Goal: Task Accomplishment & Management: Manage account settings

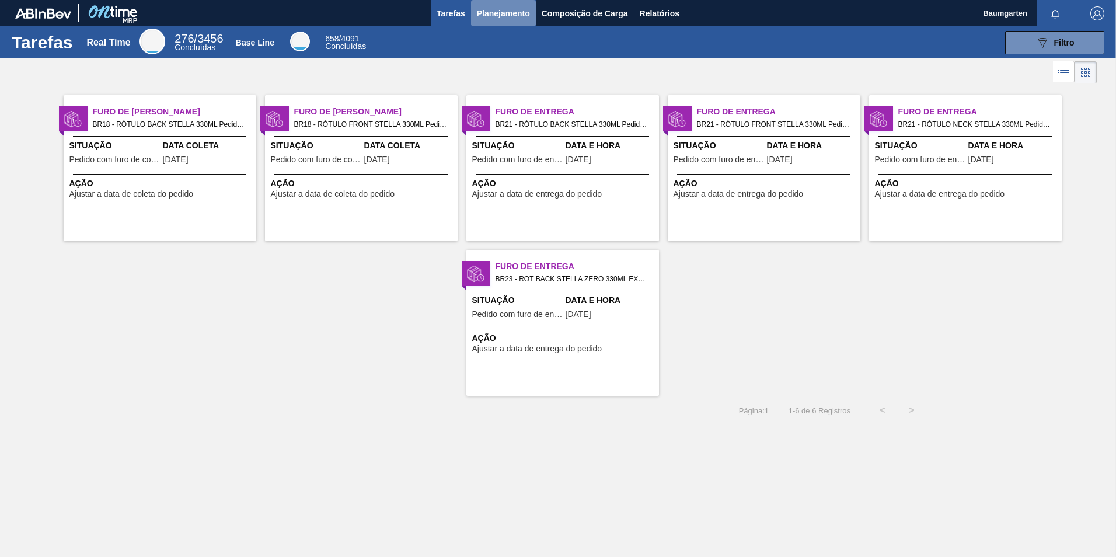
click at [502, 11] on span "Planejamento" at bounding box center [503, 13] width 53 height 14
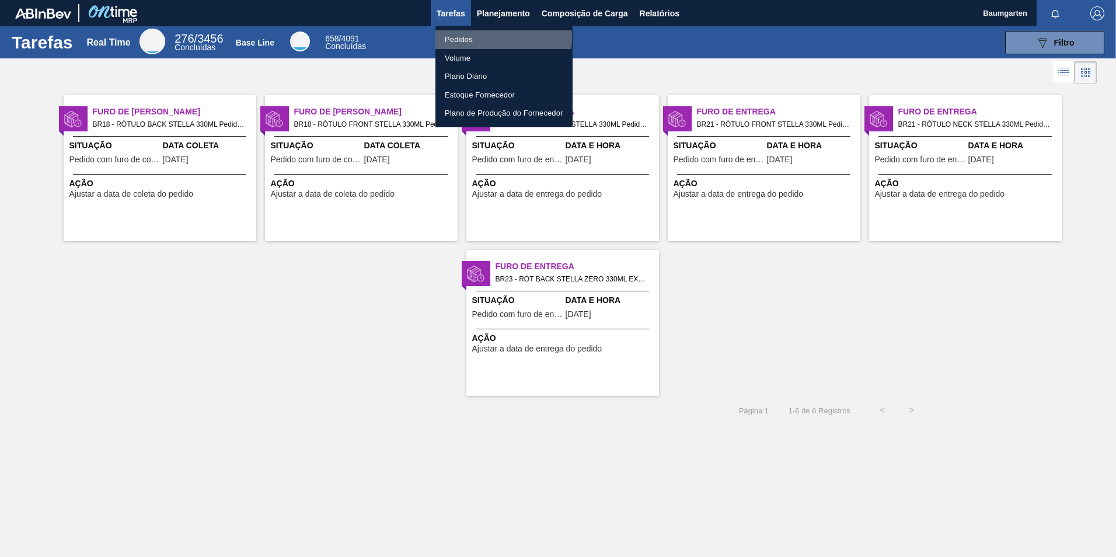
click at [463, 37] on li "Pedidos" at bounding box center [503, 39] width 137 height 19
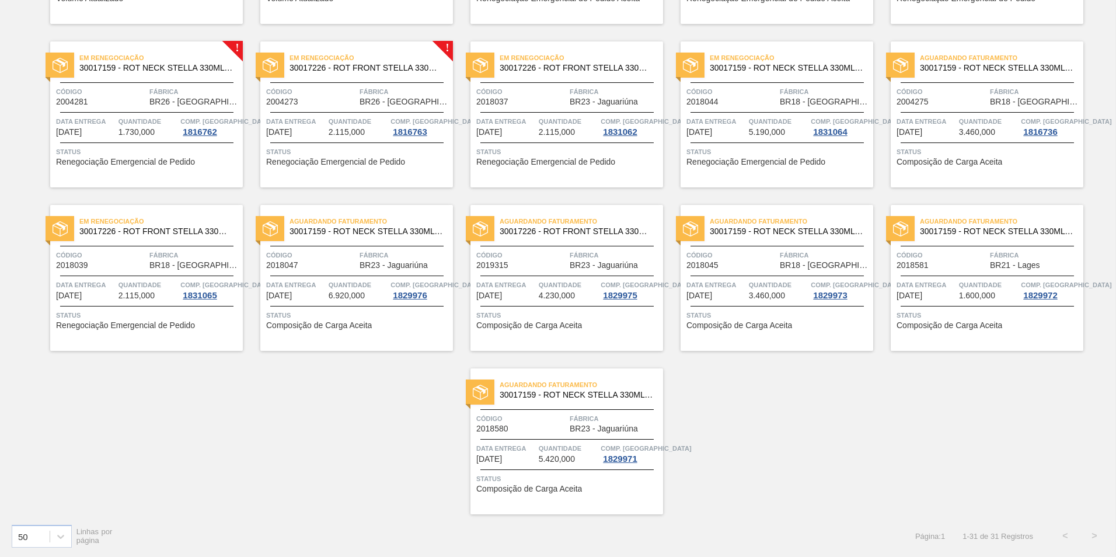
scroll to position [717, 0]
click at [325, 131] on div "Data entrega 17/09/2025 Quantidade 2.115,000 Comp. Carga 1816763" at bounding box center [356, 125] width 193 height 21
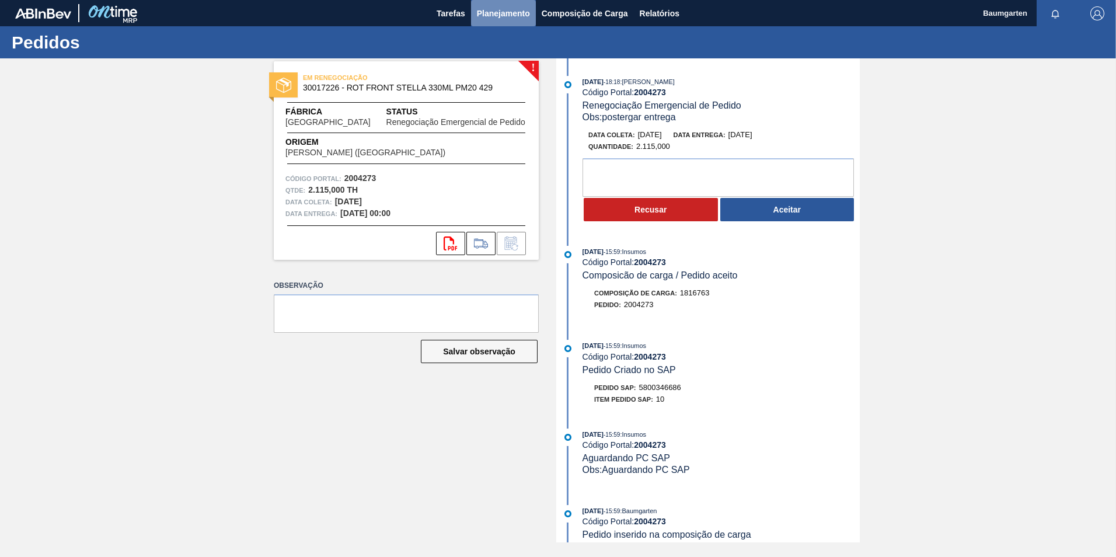
click at [499, 15] on span "Planejamento" at bounding box center [503, 13] width 53 height 14
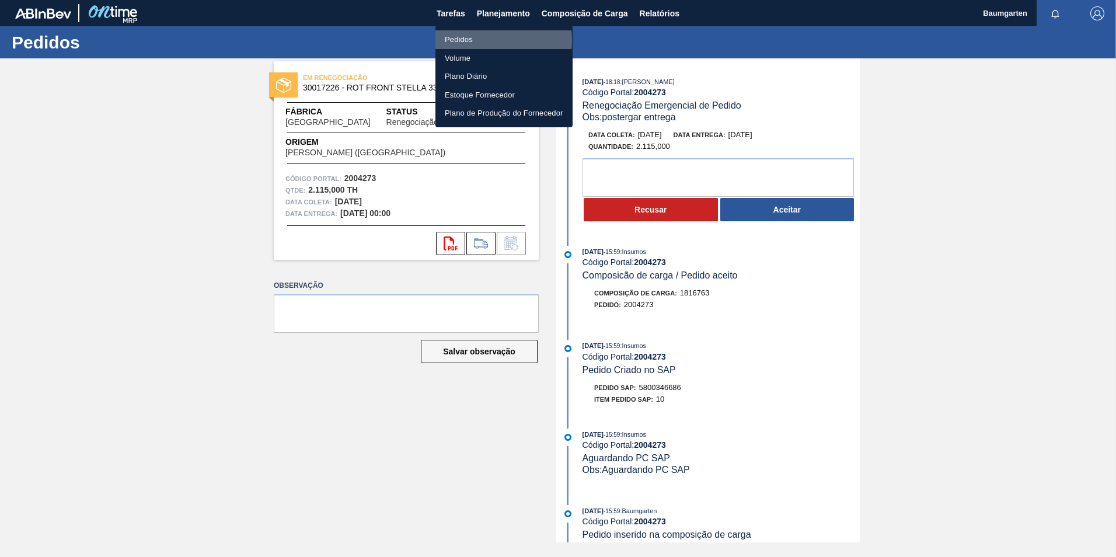
click at [462, 40] on li "Pedidos" at bounding box center [503, 39] width 137 height 19
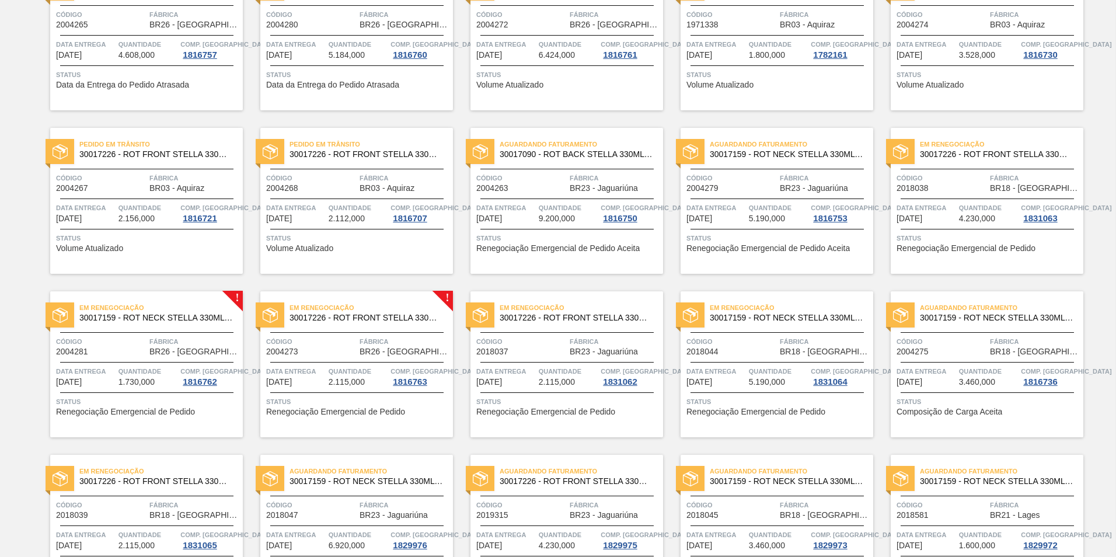
scroll to position [467, 0]
click at [343, 374] on span "Quantidade" at bounding box center [359, 371] width 60 height 12
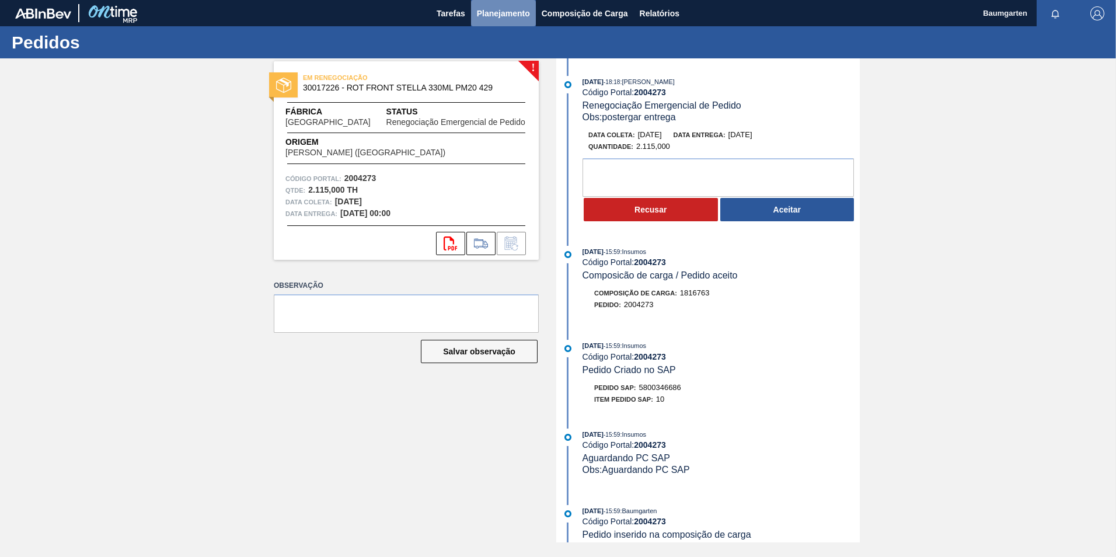
click at [497, 18] on span "Planejamento" at bounding box center [503, 13] width 53 height 14
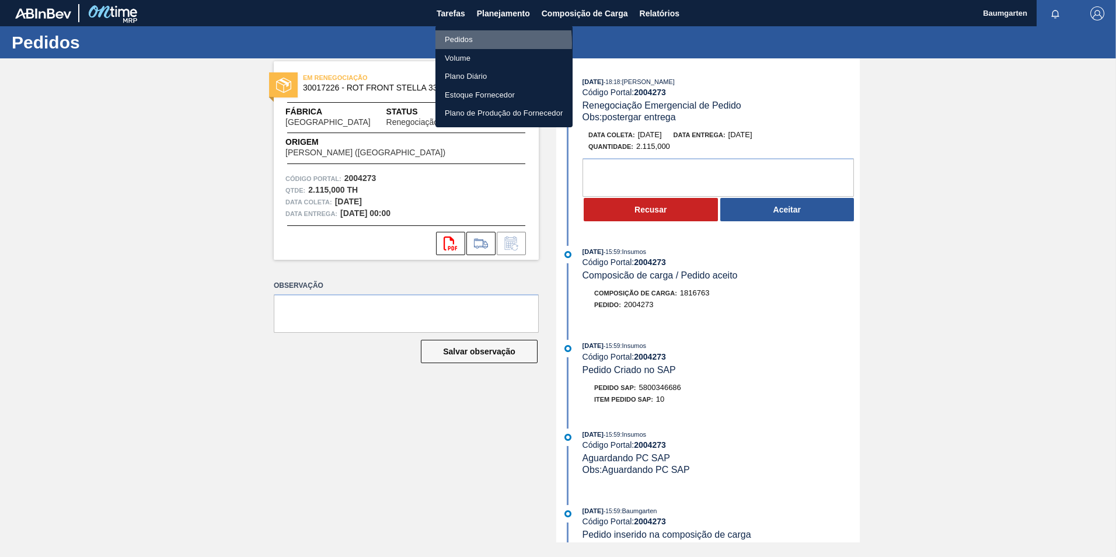
click at [455, 43] on li "Pedidos" at bounding box center [503, 39] width 137 height 19
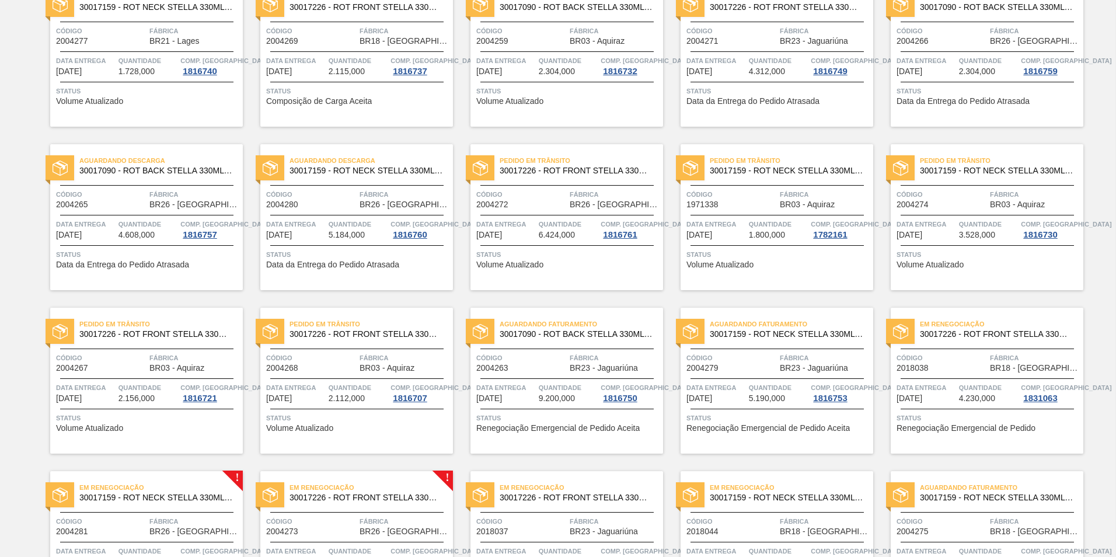
scroll to position [292, 0]
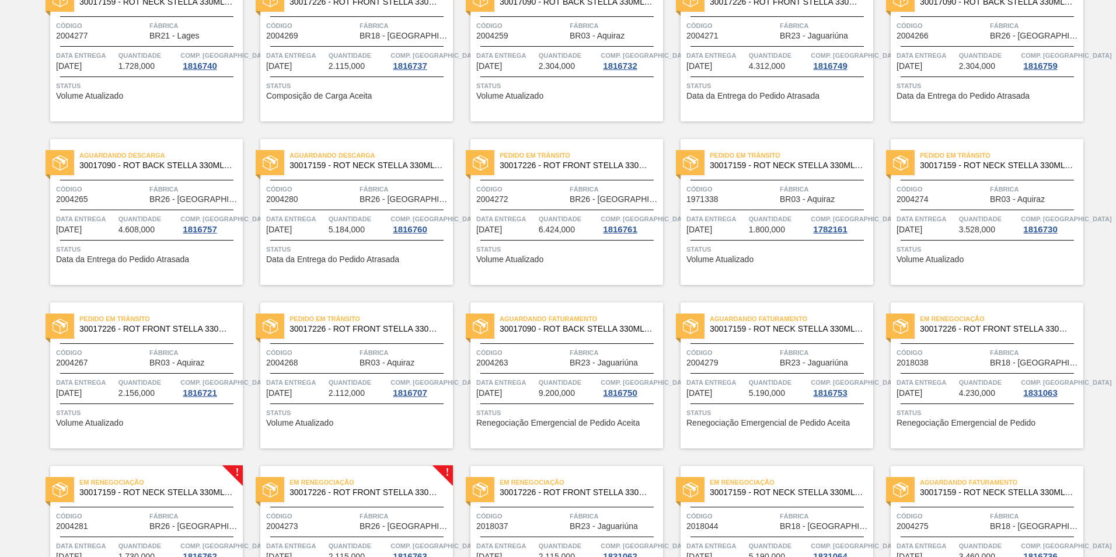
click at [144, 488] on span "Em renegociação" at bounding box center [160, 482] width 163 height 12
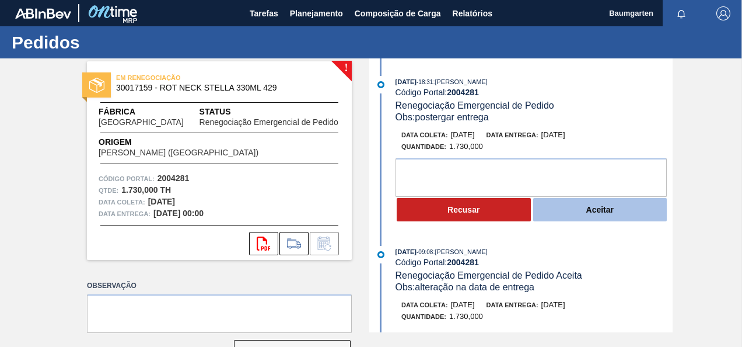
click at [599, 211] on button "Aceitar" at bounding box center [600, 209] width 134 height 23
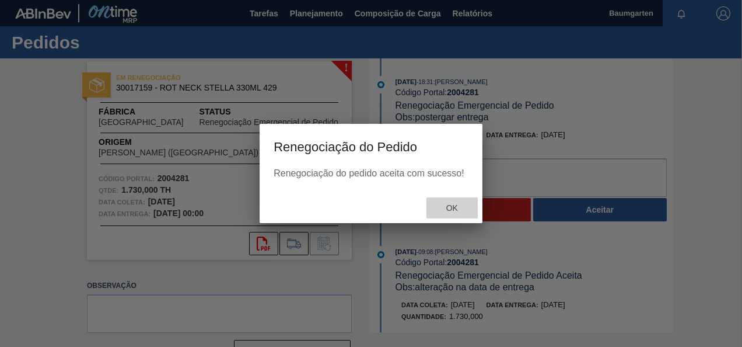
click at [460, 210] on span "Ok" at bounding box center [452, 207] width 30 height 9
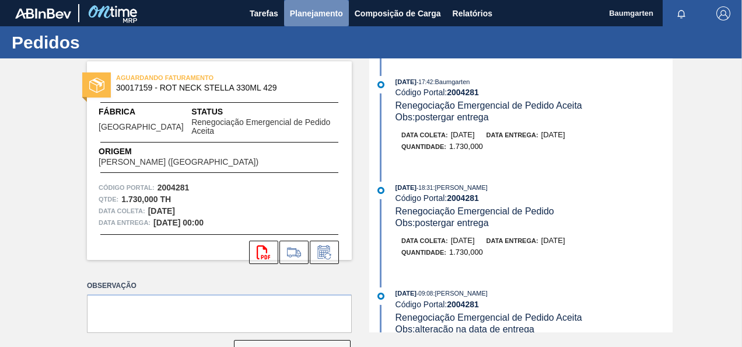
click at [312, 15] on span "Planejamento" at bounding box center [316, 13] width 53 height 14
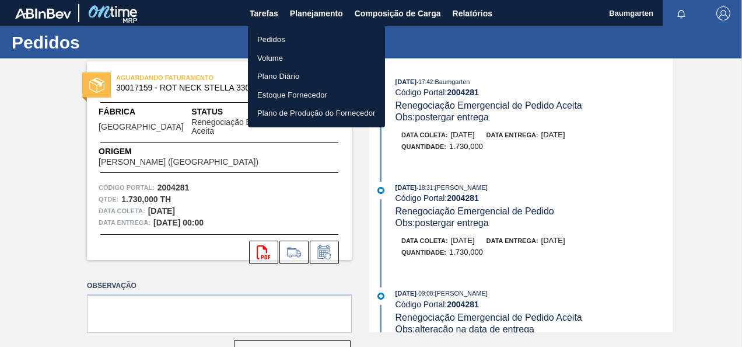
click at [270, 39] on li "Pedidos" at bounding box center [316, 39] width 137 height 19
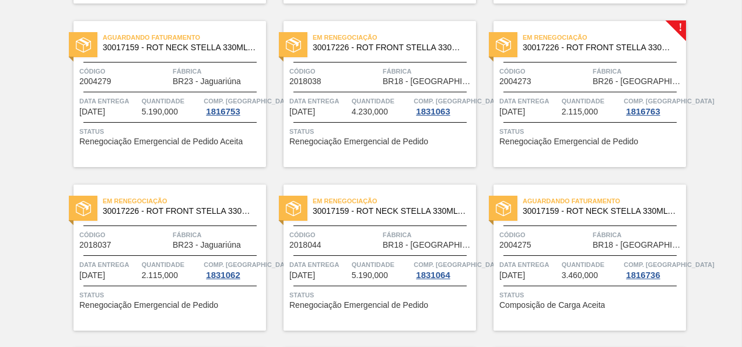
scroll to position [1109, 0]
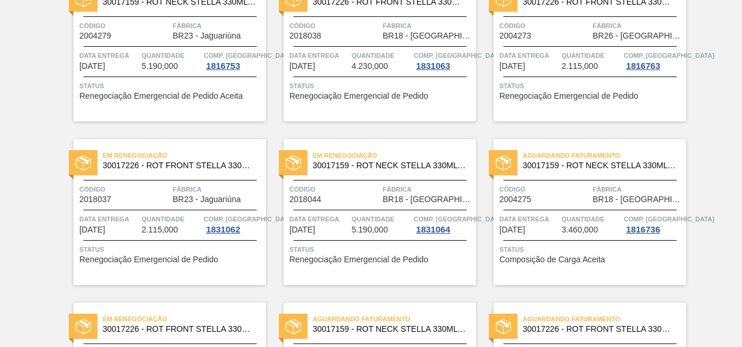
click at [584, 71] on div "Em renegociação 30017226 - ROT FRONT STELLA 330ML PM20 429 Código 2004273 Fábri…" at bounding box center [590, 48] width 193 height 146
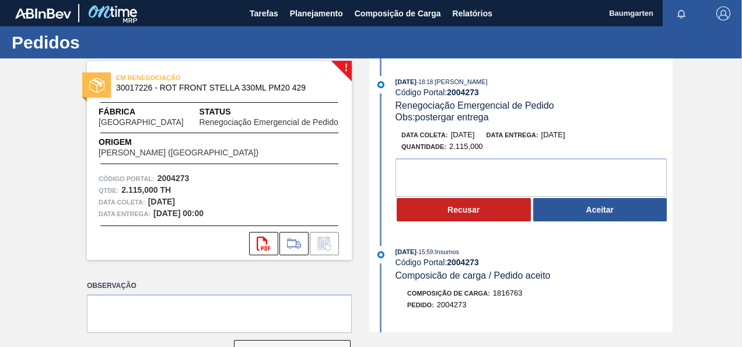
click at [595, 208] on button "Aceitar" at bounding box center [600, 209] width 134 height 23
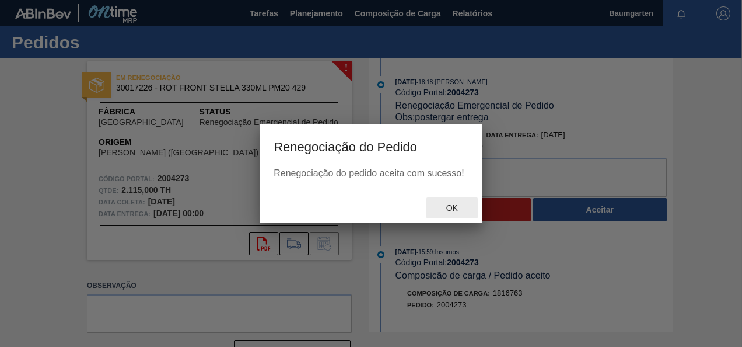
click at [461, 211] on span "Ok" at bounding box center [452, 207] width 30 height 9
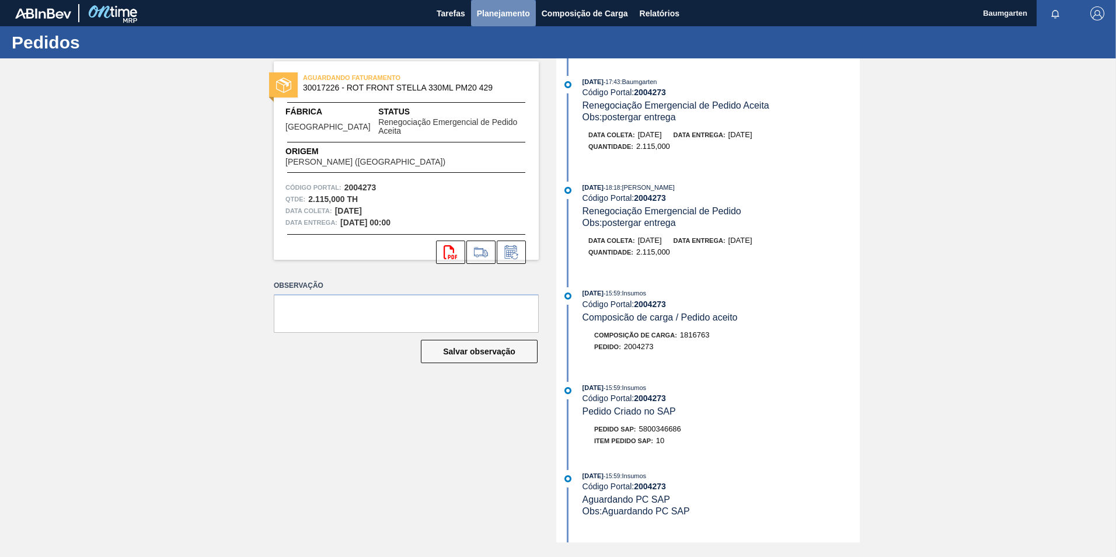
click at [511, 9] on span "Planejamento" at bounding box center [503, 13] width 53 height 14
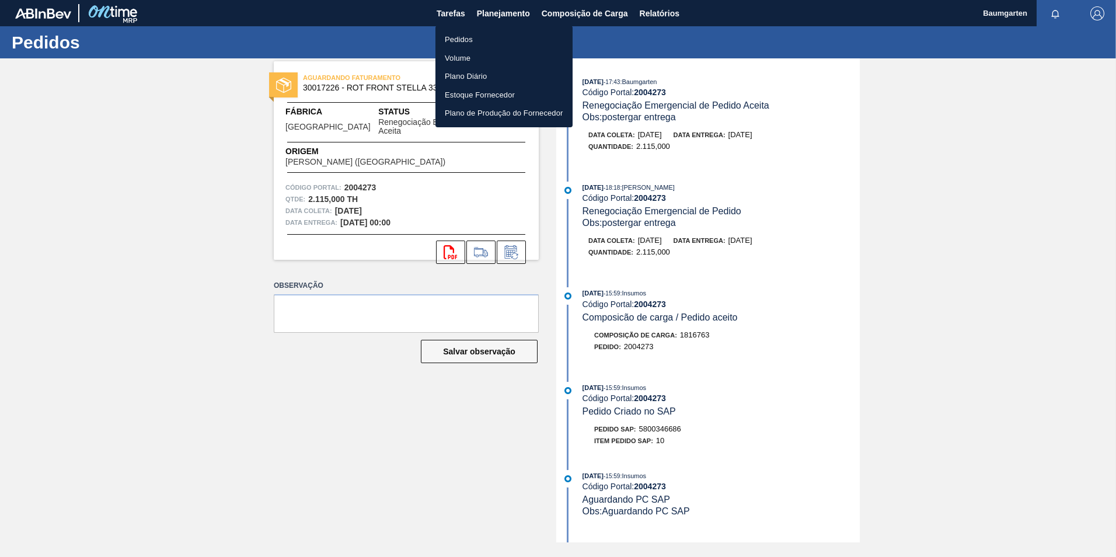
click at [460, 37] on li "Pedidos" at bounding box center [503, 39] width 137 height 19
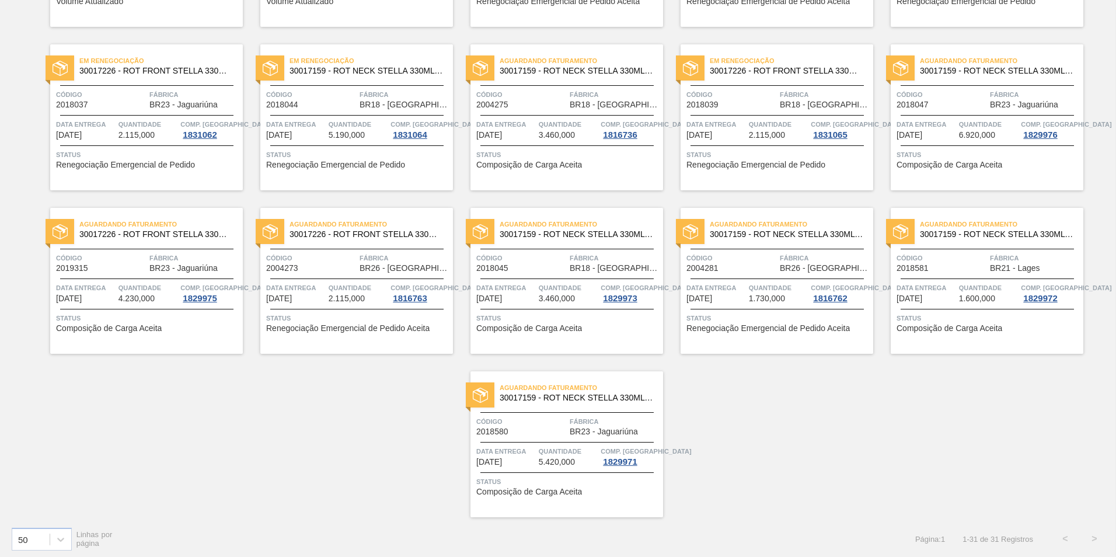
scroll to position [717, 0]
